Goal: Navigation & Orientation: Find specific page/section

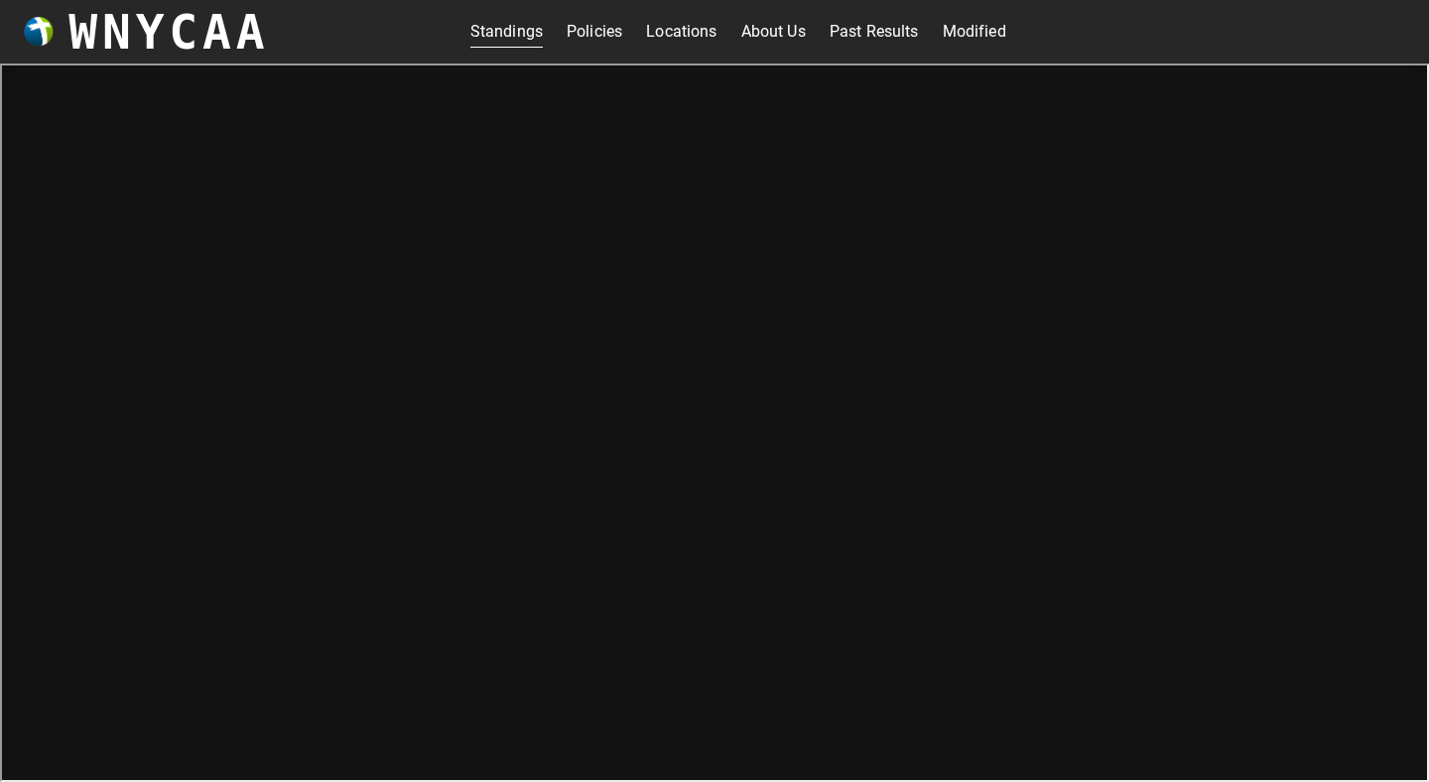
click at [512, 32] on link "Standings" at bounding box center [507, 32] width 72 height 32
click at [681, 29] on link "Locations" at bounding box center [681, 32] width 70 height 32
